Goal: Information Seeking & Learning: Learn about a topic

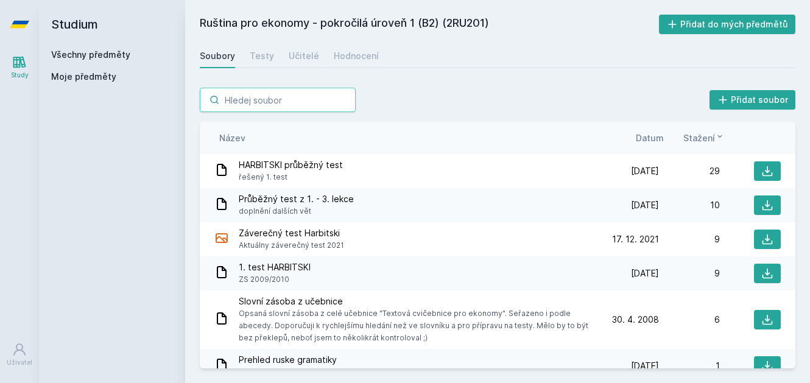
click at [307, 95] on input "search" at bounding box center [278, 100] width 156 height 24
paste input "5EN105"
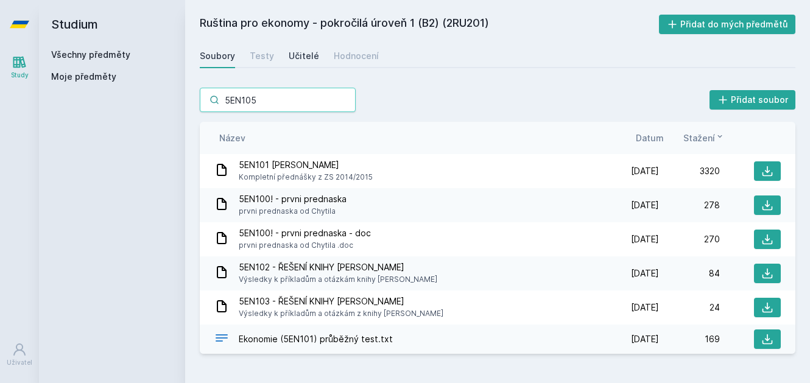
type input "5EN105"
click at [311, 57] on div "Učitelé" at bounding box center [304, 56] width 30 height 12
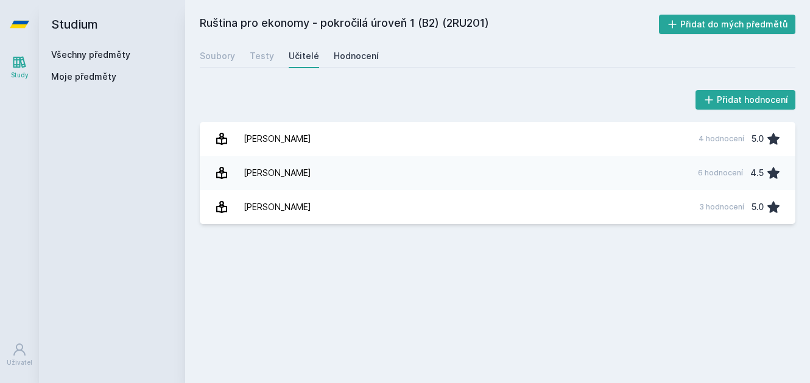
click at [356, 57] on div "Hodnocení" at bounding box center [356, 56] width 45 height 12
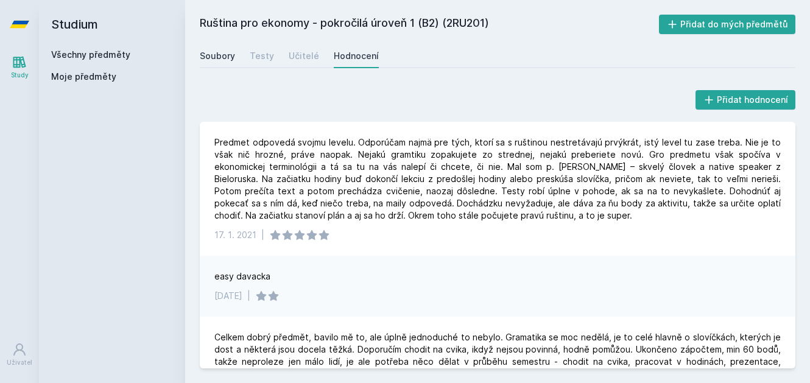
click at [233, 62] on div "Soubory" at bounding box center [217, 56] width 35 height 12
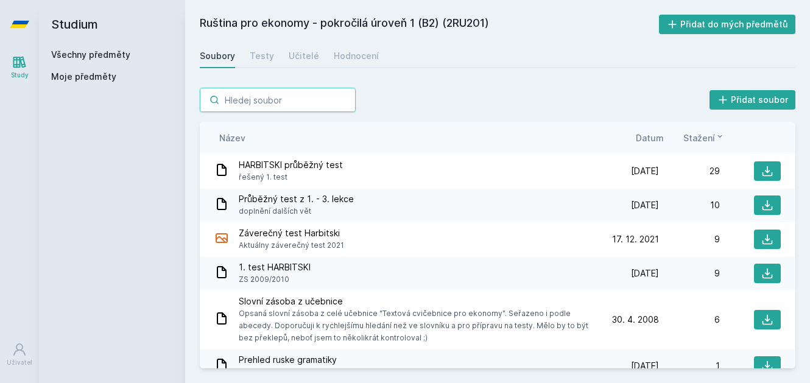
click at [319, 100] on input "search" at bounding box center [278, 100] width 156 height 24
paste input "5EN105"
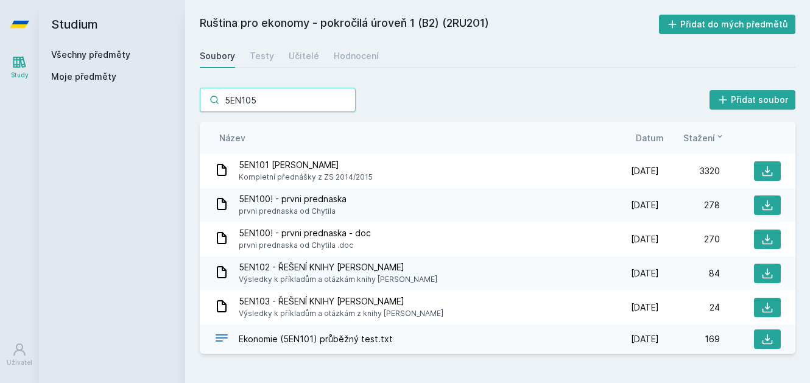
type input "5EN105"
click at [392, 343] on div "Ekonomie (5EN101) průběžný test.txt" at bounding box center [406, 340] width 384 height 18
click at [353, 339] on span "Ekonomie (5EN101) průběžný test.txt" at bounding box center [316, 339] width 154 height 12
click at [300, 52] on div "Učitelé" at bounding box center [304, 56] width 30 height 12
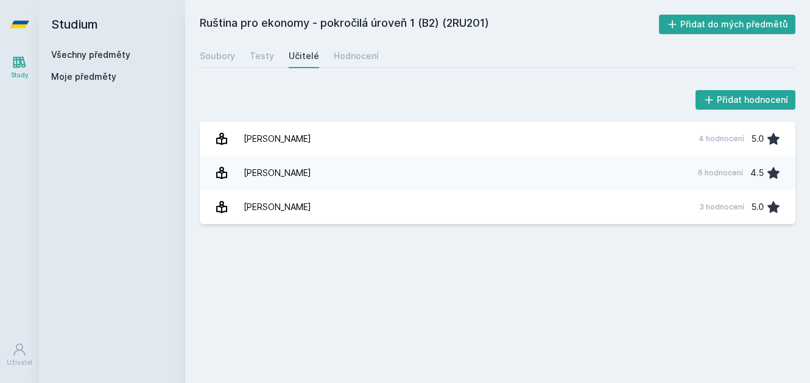
click at [73, 57] on link "Všechny předměty" at bounding box center [90, 54] width 79 height 10
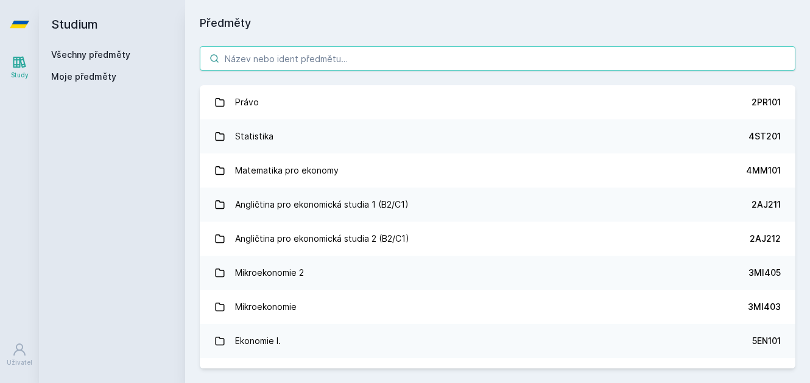
click at [279, 59] on input "search" at bounding box center [498, 58] width 596 height 24
paste input "5EN105"
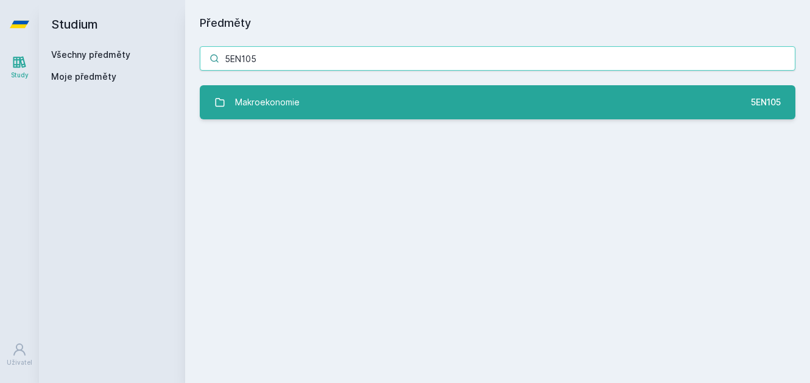
type input "5EN105"
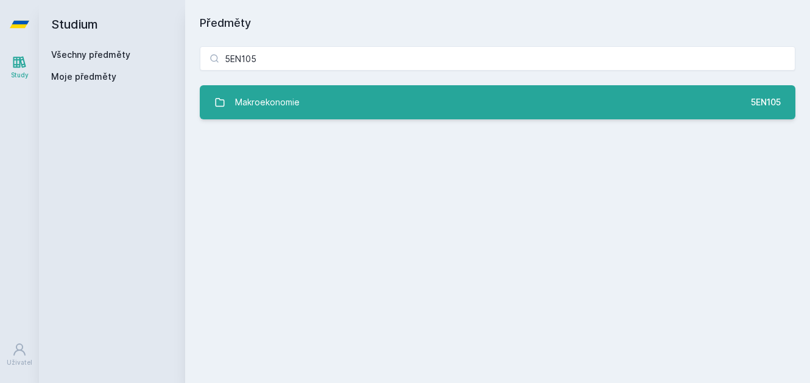
click at [291, 102] on div "Makroekonomie" at bounding box center [267, 102] width 65 height 24
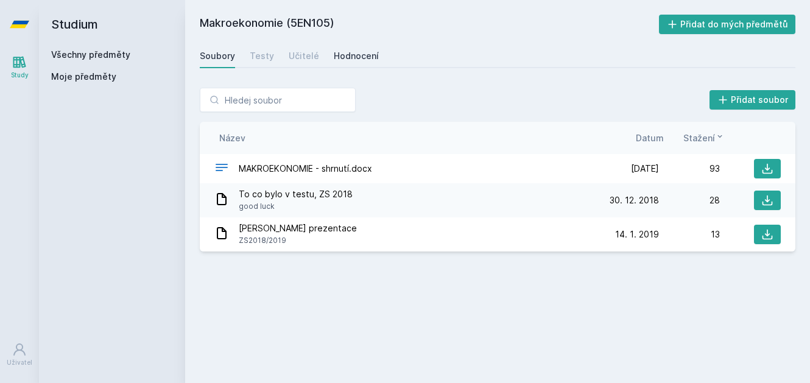
click at [352, 55] on div "Hodnocení" at bounding box center [356, 56] width 45 height 12
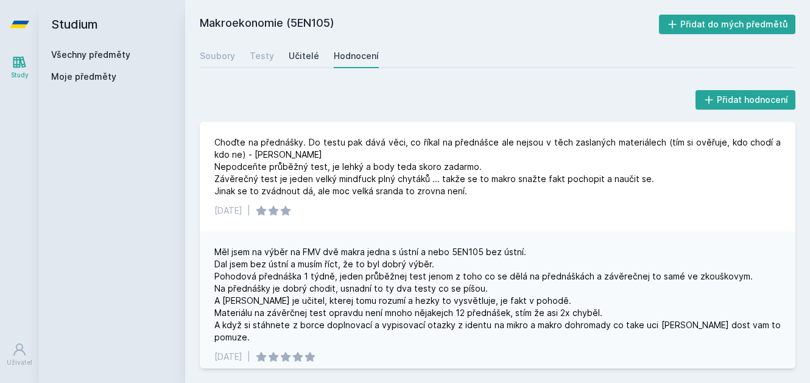
click at [297, 54] on div "Učitelé" at bounding box center [304, 56] width 30 height 12
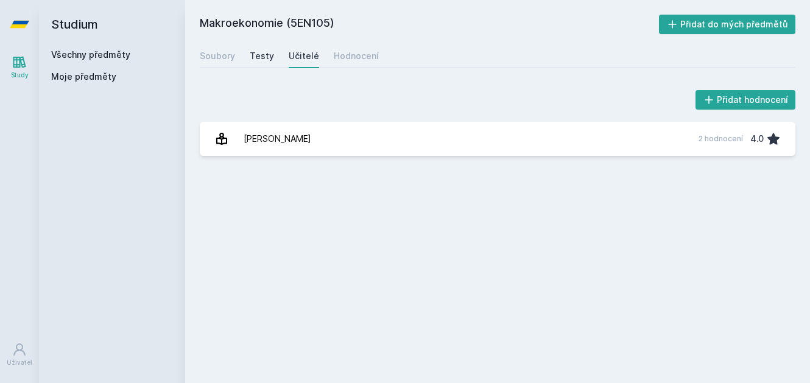
click at [269, 60] on div "Testy" at bounding box center [262, 56] width 24 height 12
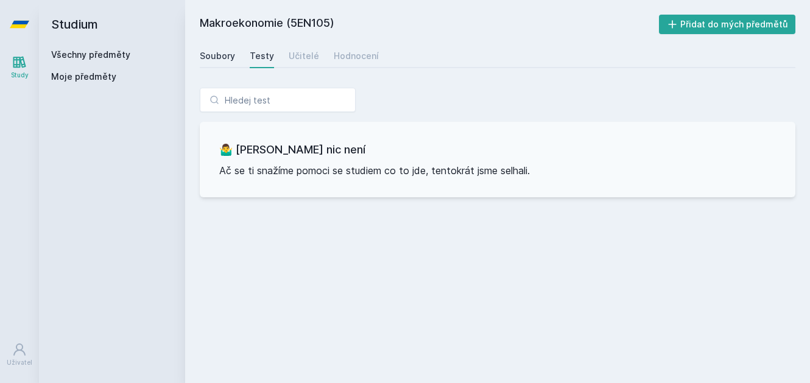
click at [231, 48] on link "Soubory" at bounding box center [217, 56] width 35 height 24
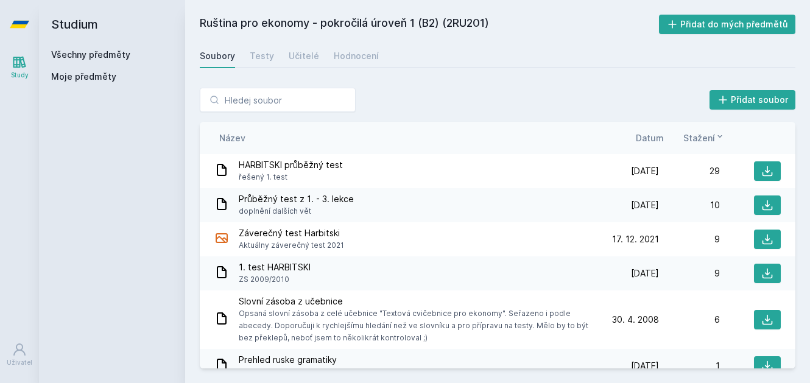
click at [84, 54] on link "Všechny předměty" at bounding box center [90, 54] width 79 height 10
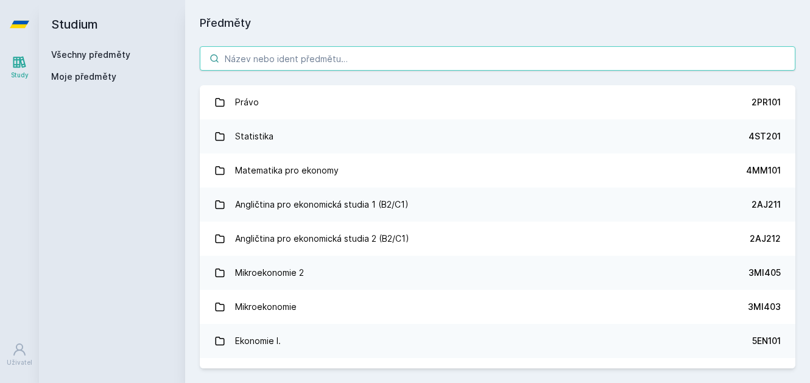
click at [326, 58] on input "search" at bounding box center [498, 58] width 596 height 24
paste input "2AJ121"
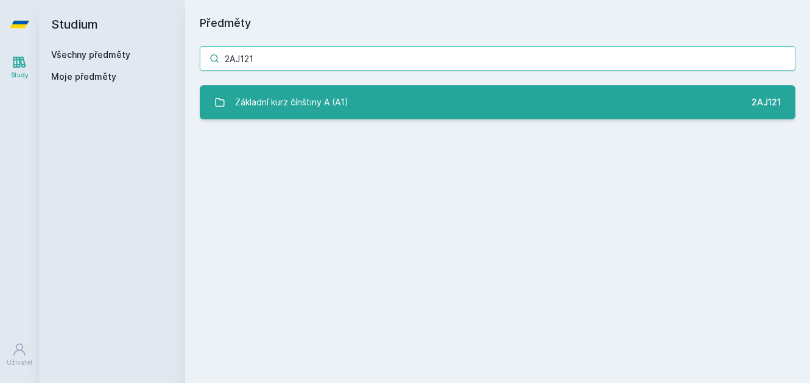
type input "2AJ121"
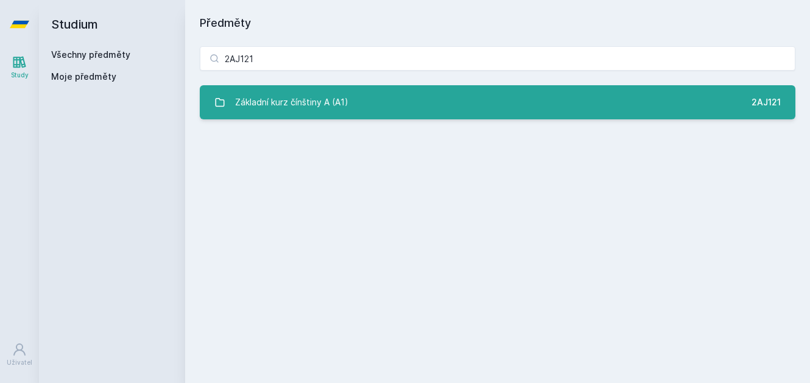
click at [300, 110] on div "Základní kurz čínštiny A (A1)" at bounding box center [291, 102] width 113 height 24
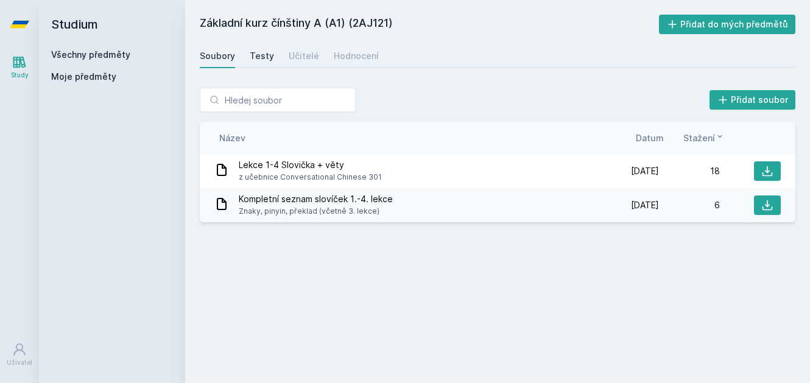
click at [261, 55] on div "Testy" at bounding box center [262, 56] width 24 height 12
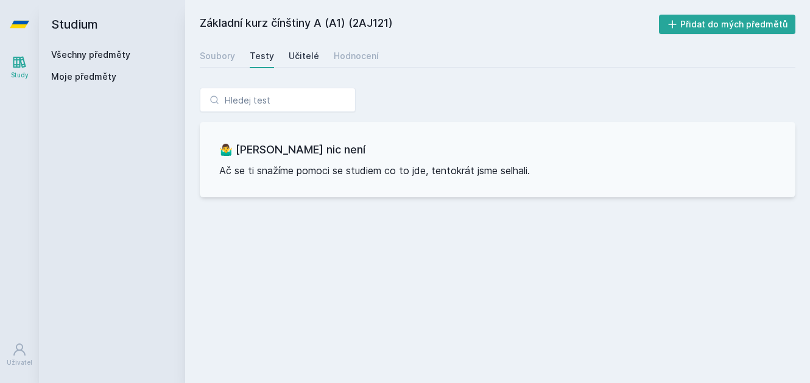
click at [307, 60] on div "Učitelé" at bounding box center [304, 56] width 30 height 12
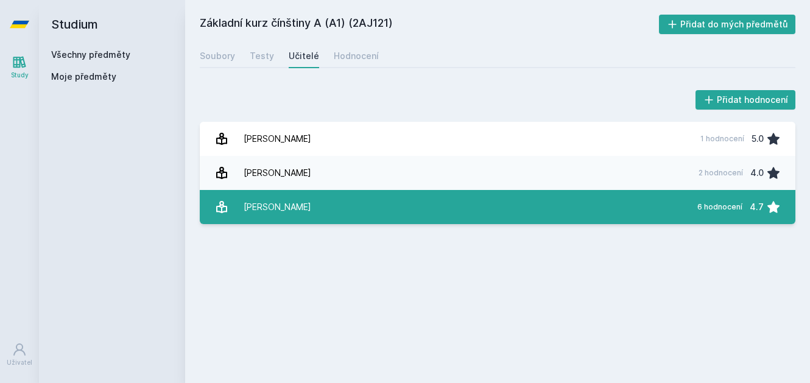
click at [334, 212] on link "Otčenášek Jakub 6 hodnocení 4.7" at bounding box center [498, 207] width 596 height 34
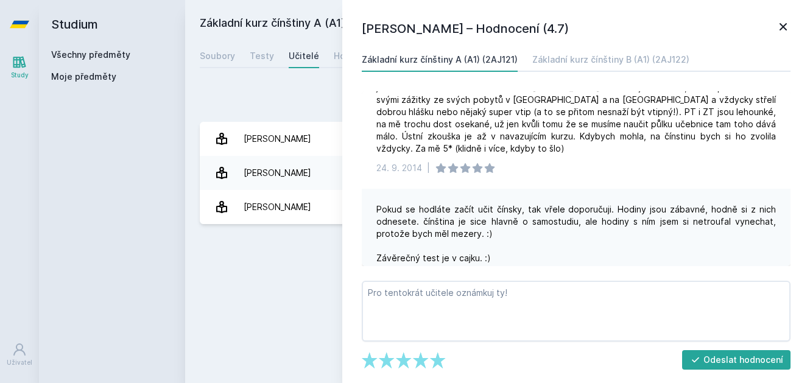
scroll to position [542, 0]
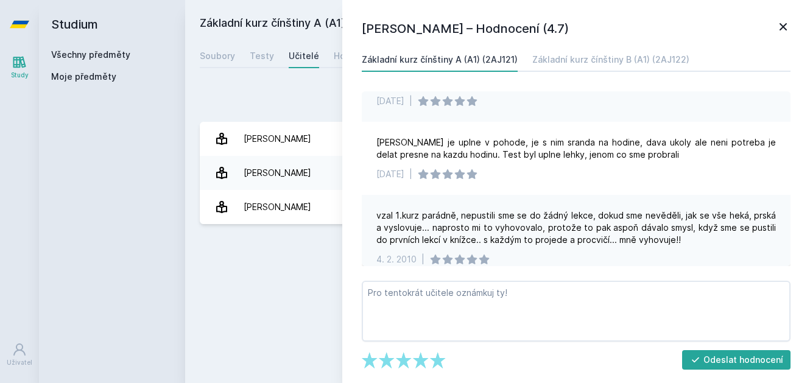
click at [783, 26] on icon at bounding box center [783, 26] width 15 height 15
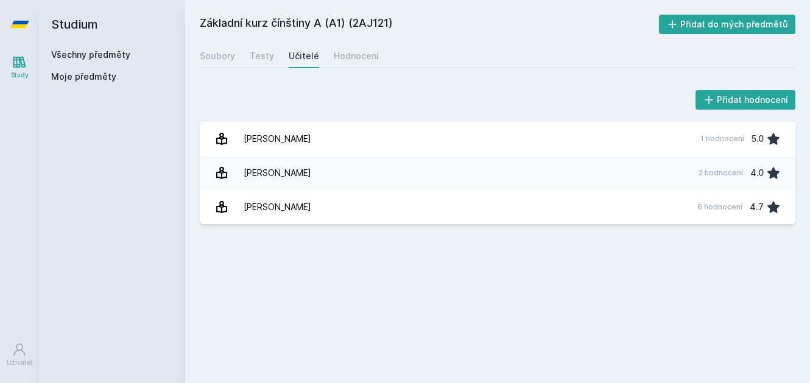
click at [376, 62] on div "Soubory Testy Učitelé Hodnocení" at bounding box center [498, 56] width 596 height 24
click at [368, 55] on div "Hodnocení" at bounding box center [356, 56] width 45 height 12
